Goal: Information Seeking & Learning: Learn about a topic

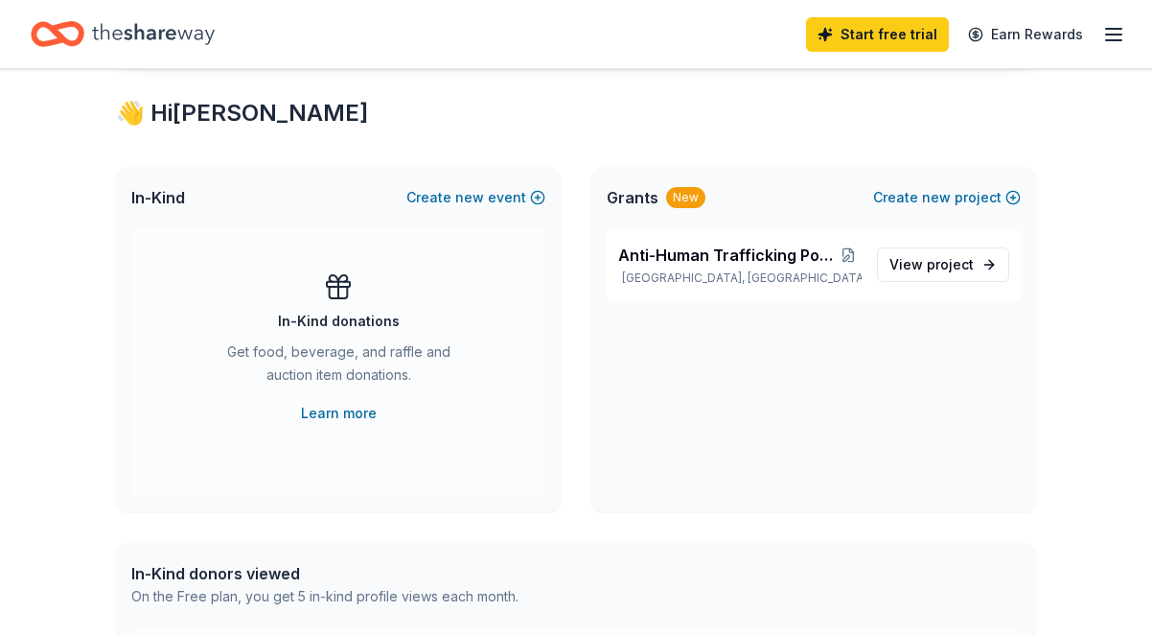
scroll to position [348, 0]
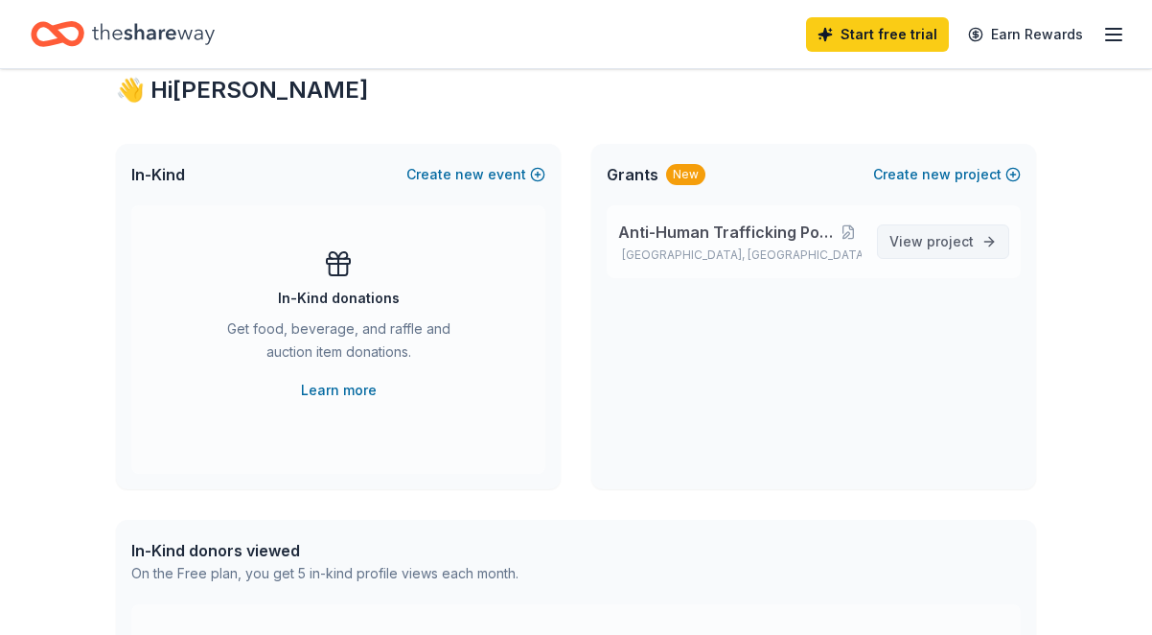
click at [918, 235] on span "View project" at bounding box center [932, 241] width 84 height 23
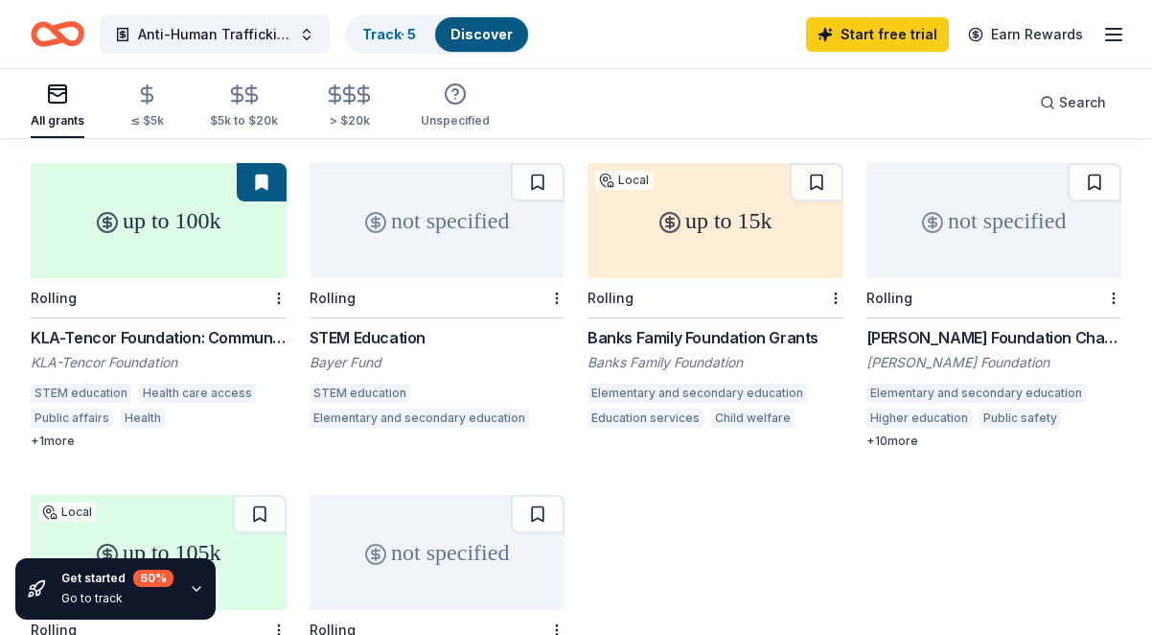
scroll to position [511, 0]
click at [119, 327] on div "KLA-Tencor Foundation: Community Investment Fund" at bounding box center [159, 338] width 256 height 23
click at [347, 115] on div "> $20k" at bounding box center [349, 120] width 51 height 15
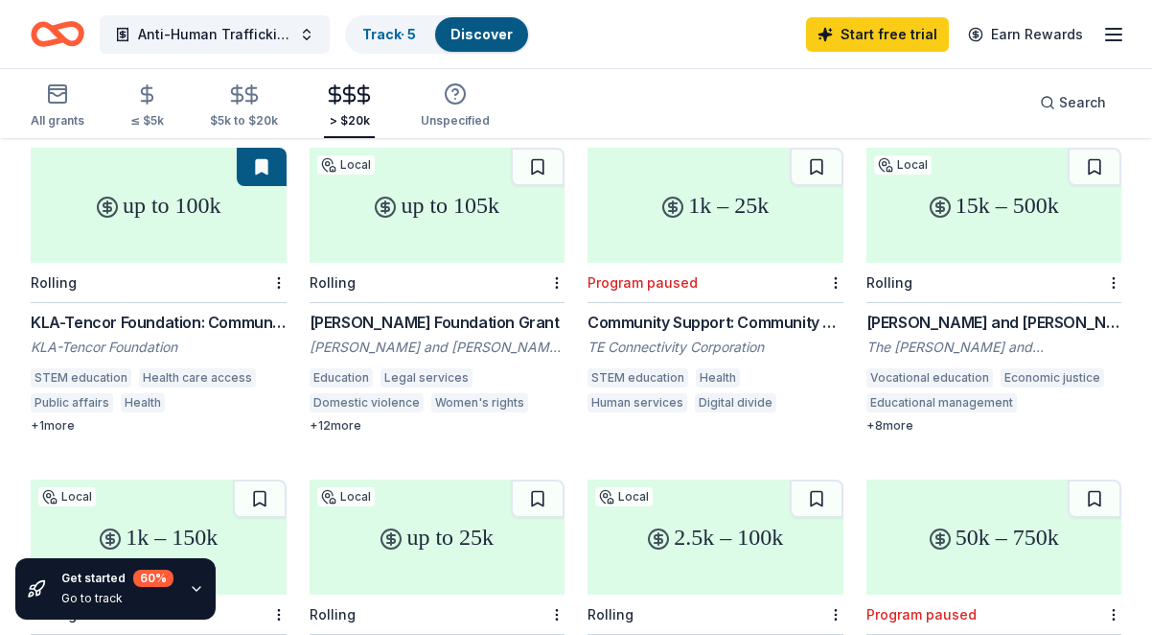
scroll to position [211, 0]
